Goal: Information Seeking & Learning: Understand process/instructions

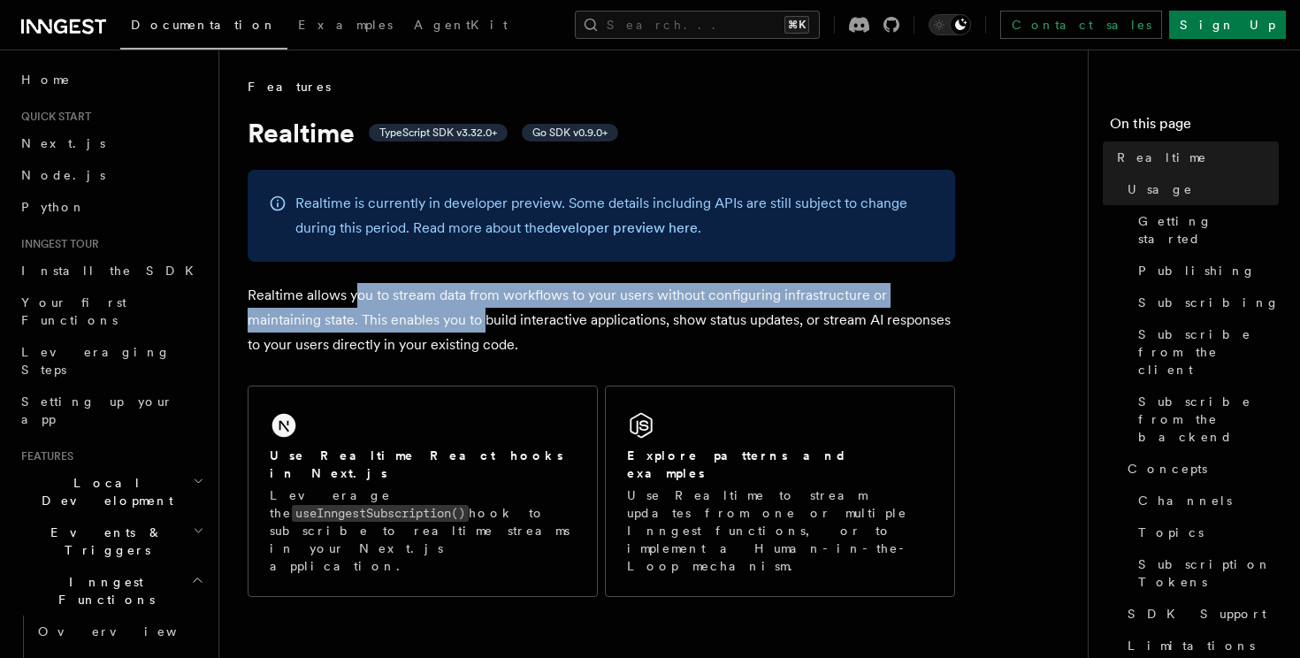
drag, startPoint x: 357, startPoint y: 306, endPoint x: 518, endPoint y: 313, distance: 162.1
click at [518, 313] on p "Realtime allows you to stream data from workflows to your users without configu…" at bounding box center [602, 320] width 708 height 74
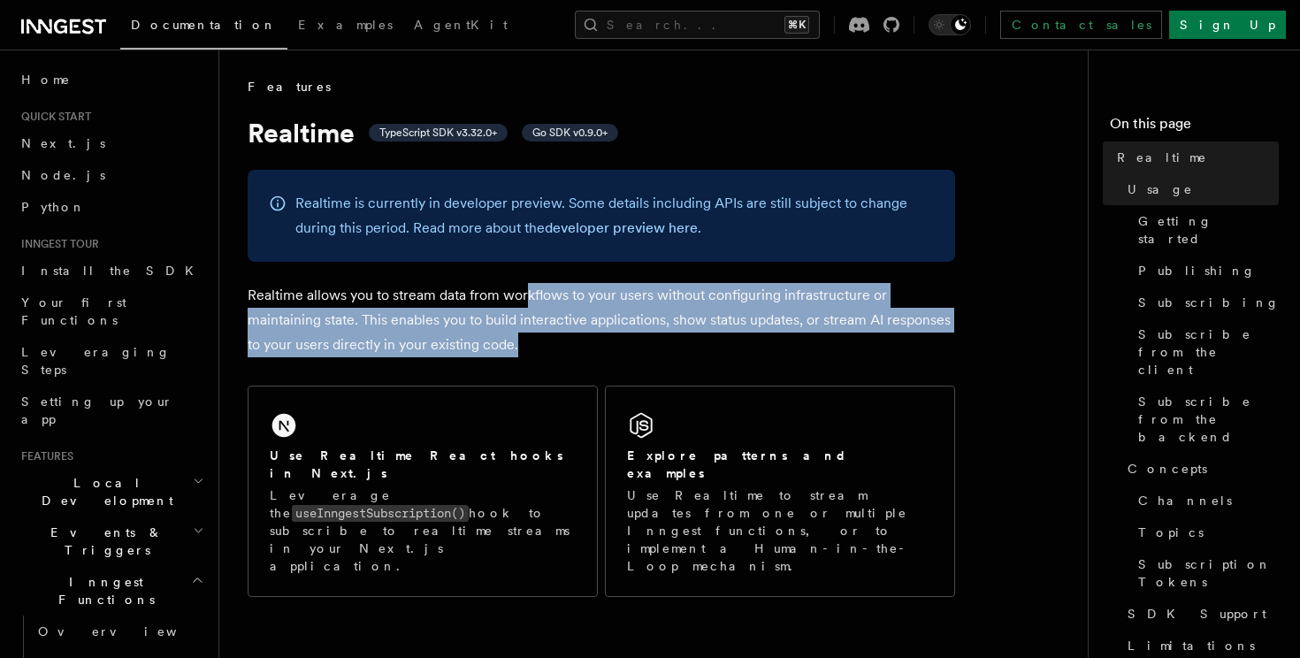
drag, startPoint x: 526, startPoint y: 300, endPoint x: 547, endPoint y: 346, distance: 50.3
click at [548, 346] on p "Realtime allows you to stream data from workflows to your users without configu…" at bounding box center [602, 320] width 708 height 74
click at [547, 346] on p "Realtime allows you to stream data from workflows to your users without configu…" at bounding box center [602, 320] width 708 height 74
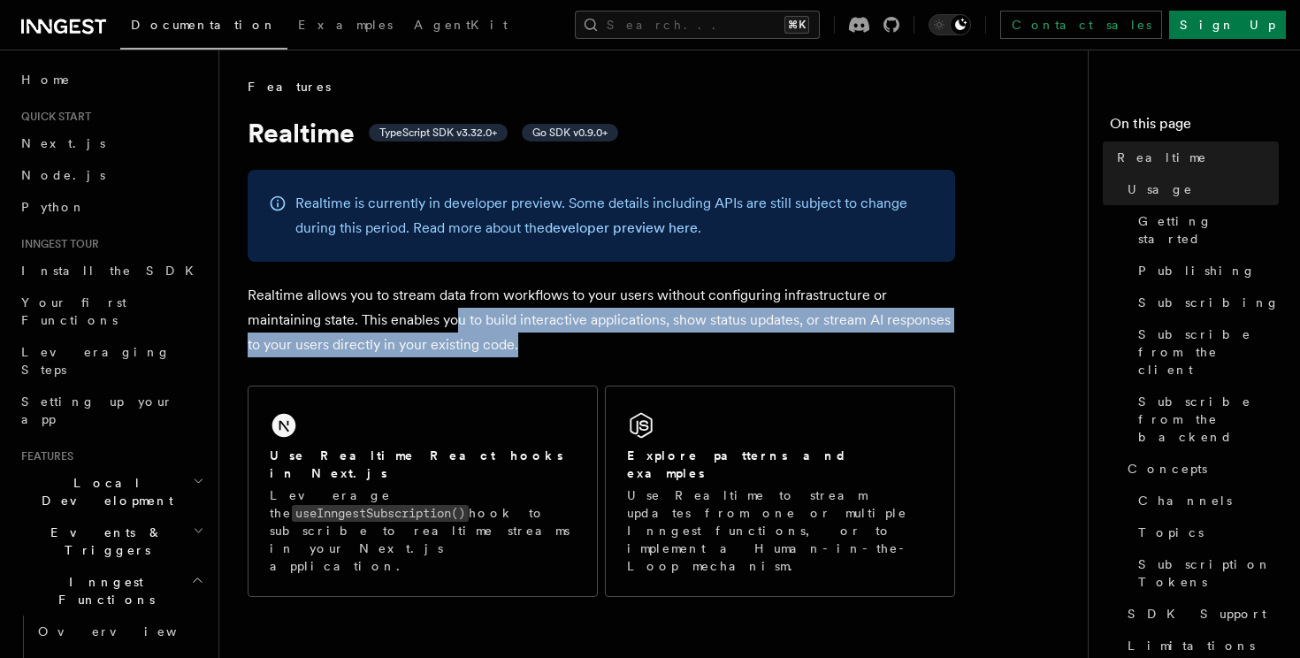
drag, startPoint x: 547, startPoint y: 346, endPoint x: 428, endPoint y: 319, distance: 121.5
click at [431, 319] on p "Realtime allows you to stream data from workflows to your users without configu…" at bounding box center [602, 320] width 708 height 74
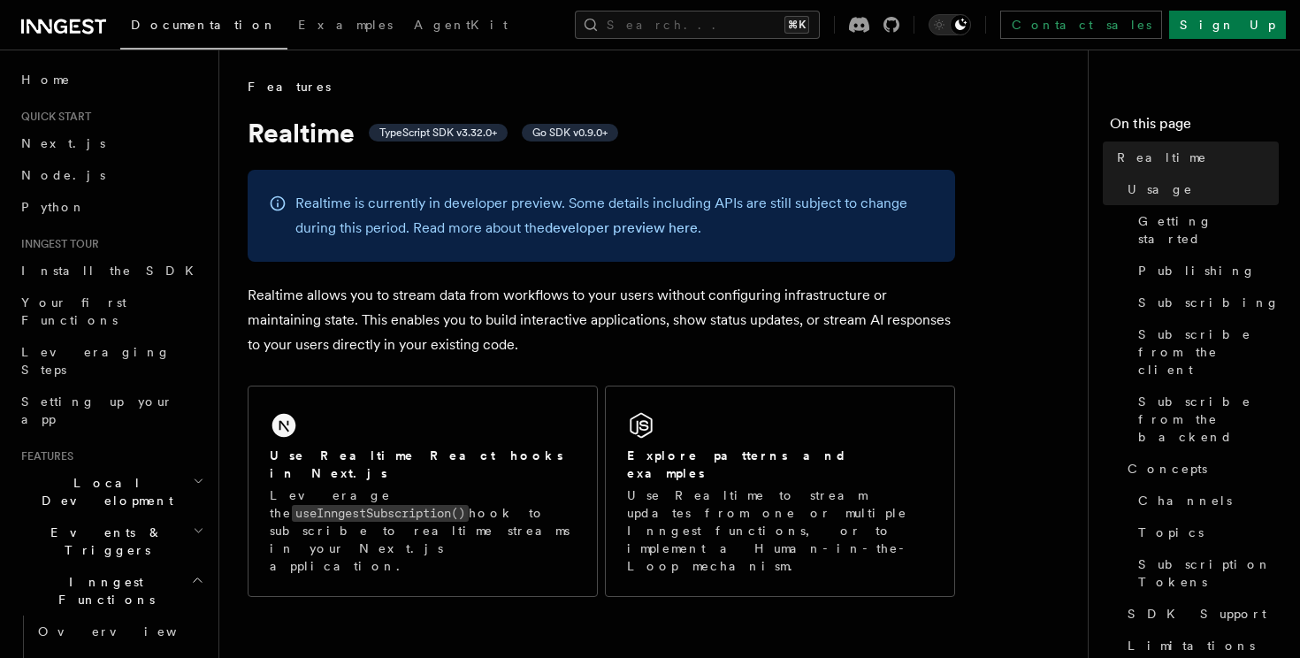
click at [428, 319] on p "Realtime allows you to stream data from workflows to your users without configu…" at bounding box center [602, 320] width 708 height 74
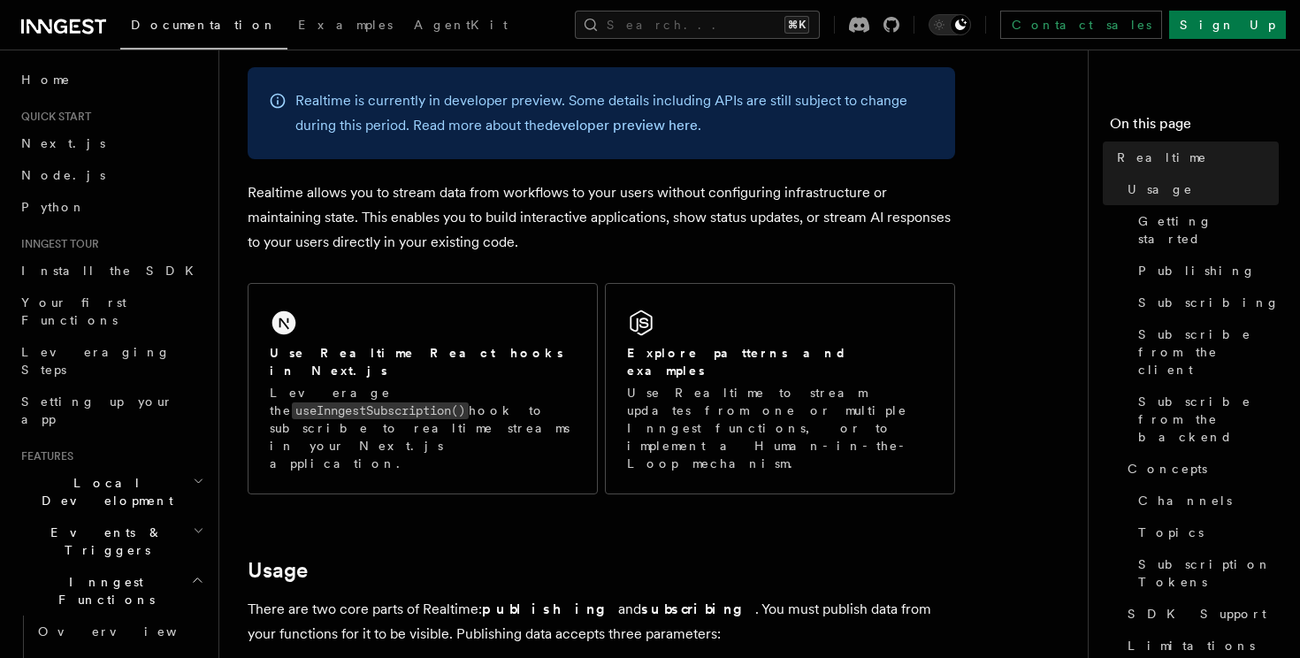
scroll to position [125, 0]
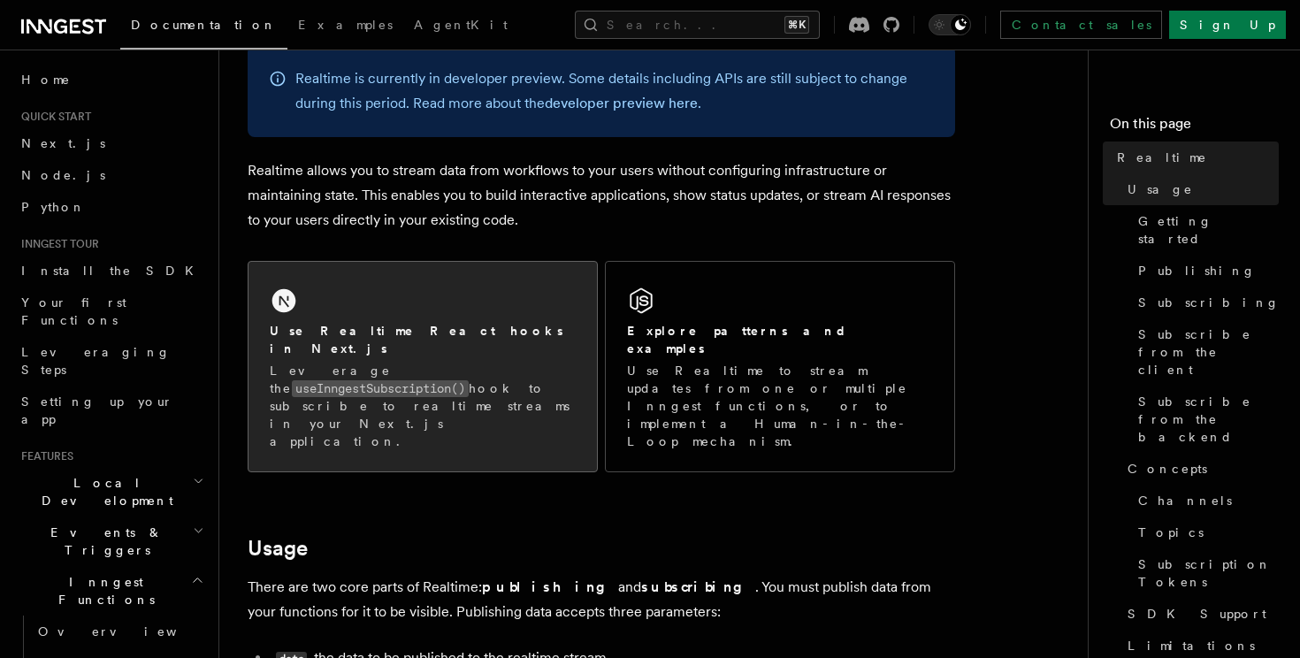
click at [474, 323] on div "Use Realtime React hooks in Next.js" at bounding box center [423, 340] width 306 height 36
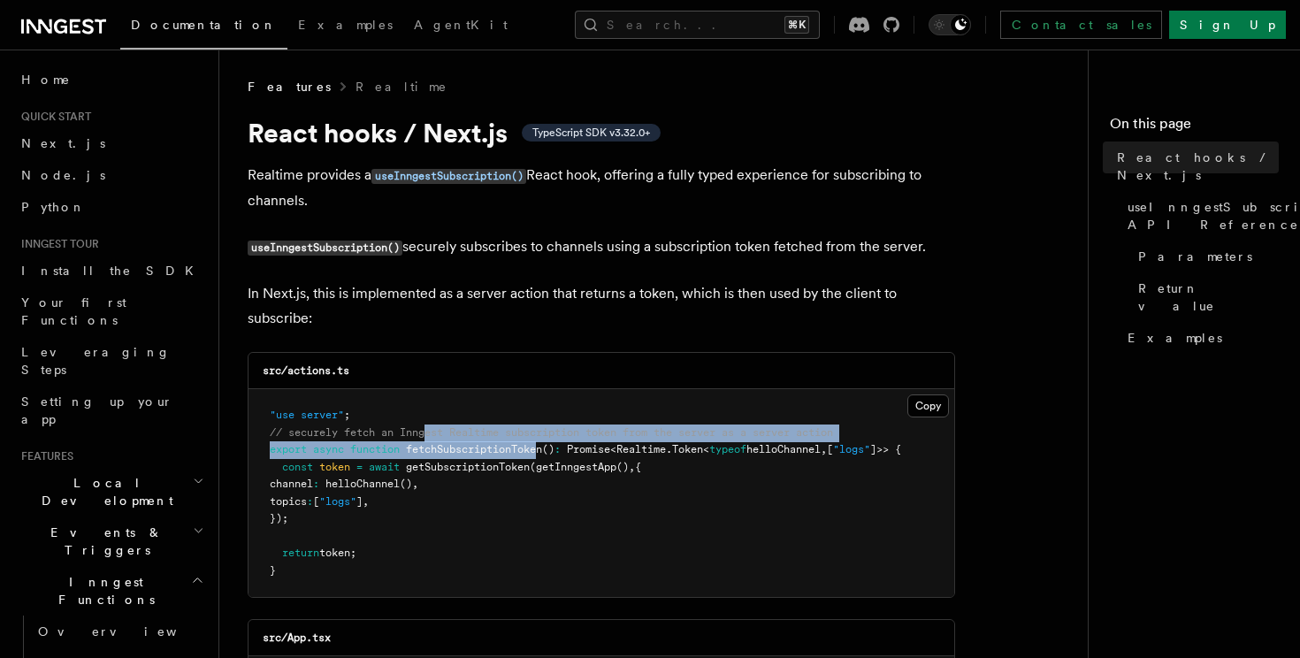
drag, startPoint x: 426, startPoint y: 433, endPoint x: 545, endPoint y: 449, distance: 119.6
click at [545, 449] on code ""use server" ; // securely fetch an Inngest Realtime subscription token from th…" at bounding box center [586, 493] width 632 height 168
click at [542, 449] on span "fetchSubscriptionToken" at bounding box center [474, 449] width 136 height 12
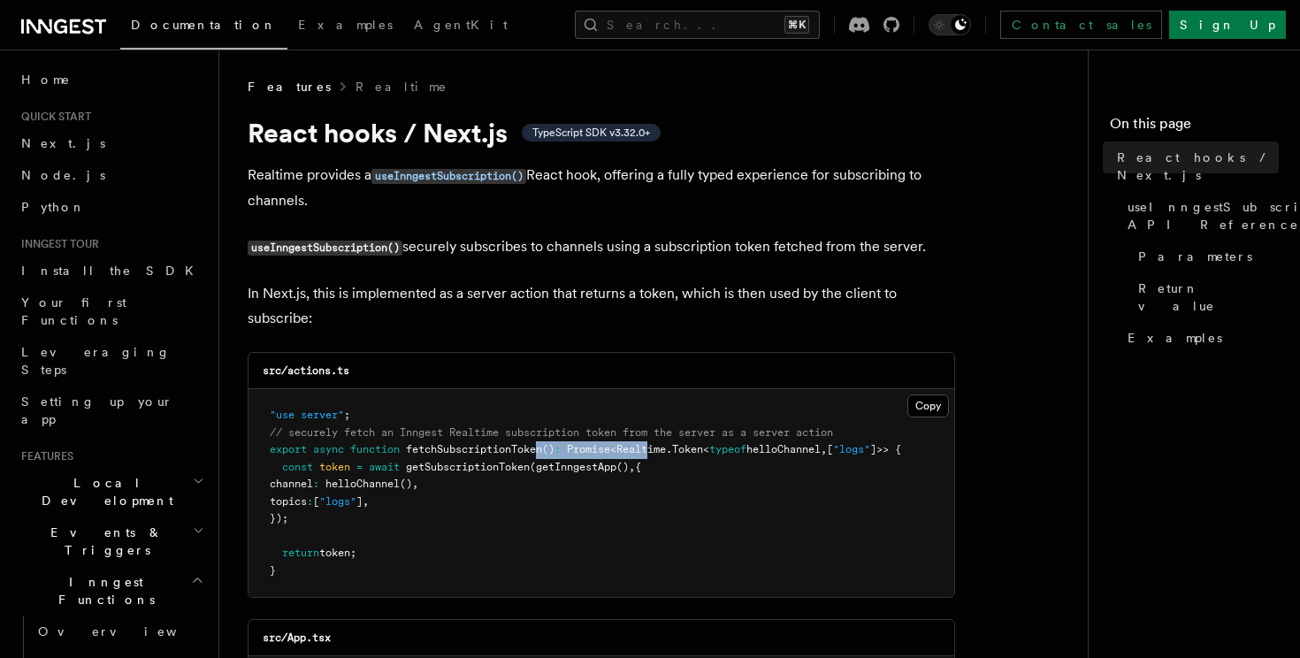
drag, startPoint x: 545, startPoint y: 449, endPoint x: 679, endPoint y: 446, distance: 133.6
click at [679, 446] on span "export async function fetchSubscriptionToken () : Promise < Realtime . Token < …" at bounding box center [586, 449] width 632 height 12
click at [672, 445] on span "." at bounding box center [669, 449] width 6 height 12
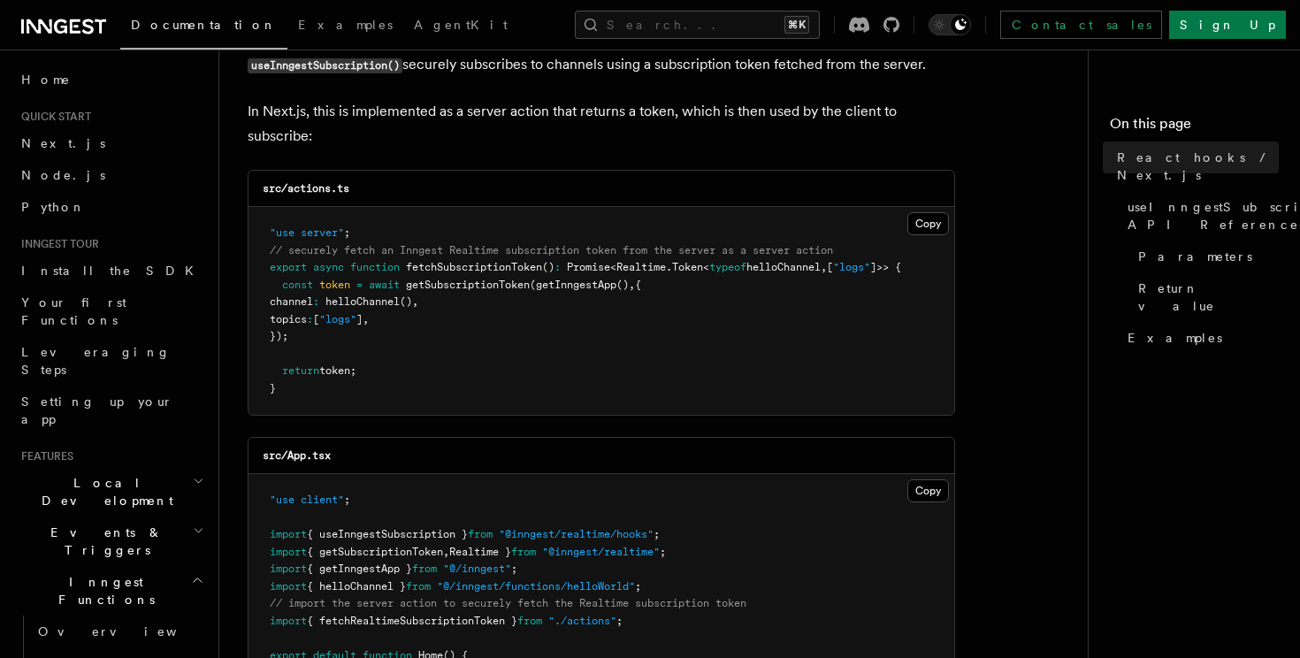
scroll to position [180, 0]
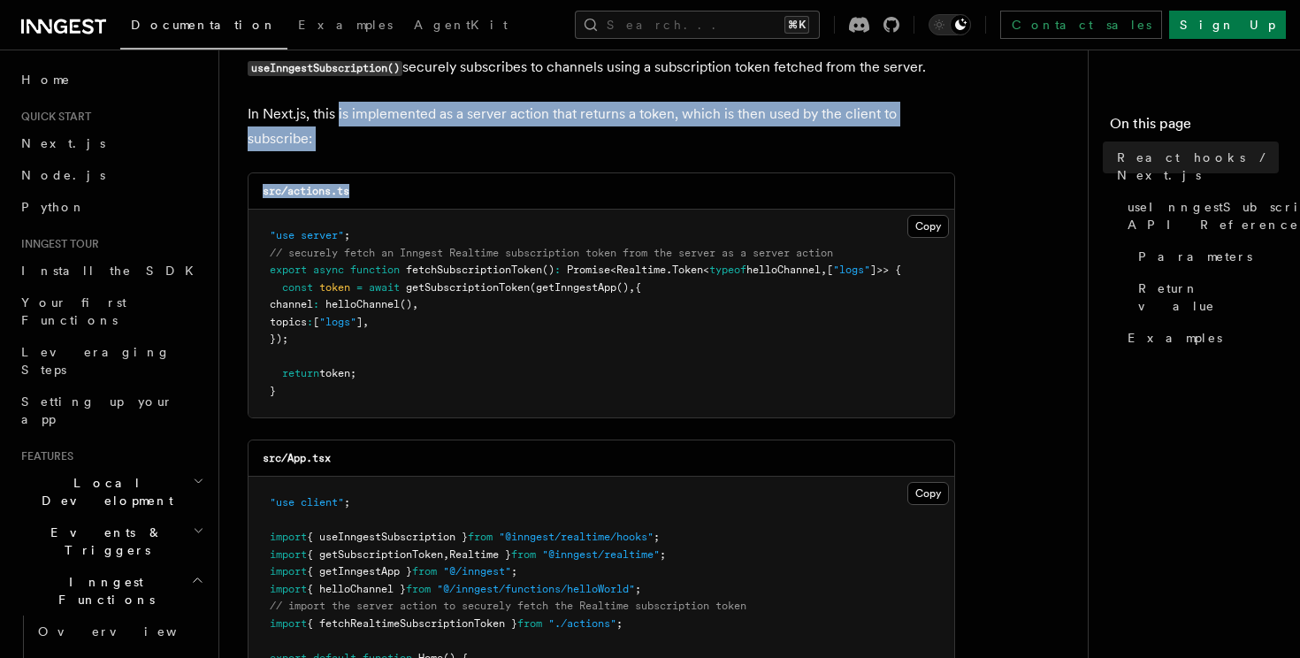
drag, startPoint x: 340, startPoint y: 107, endPoint x: 529, endPoint y: 198, distance: 210.1
click at [533, 198] on div "src/actions.ts" at bounding box center [602, 191] width 706 height 36
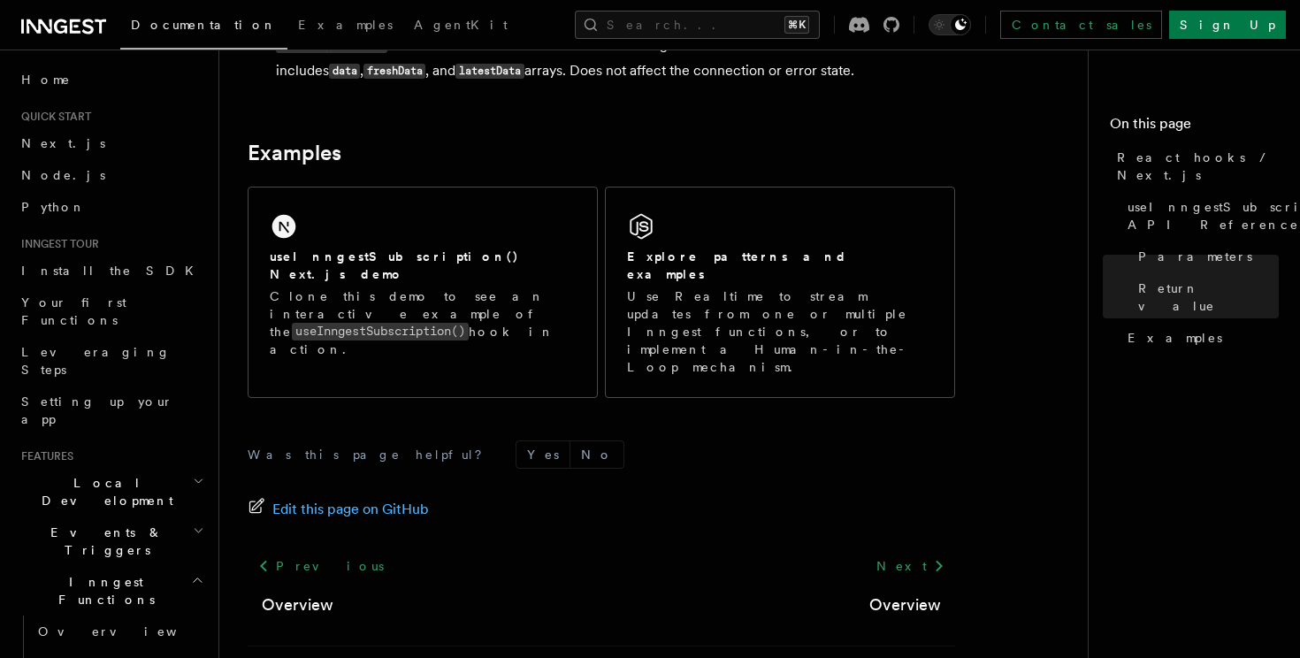
scroll to position [1810, 0]
